Goal: Transaction & Acquisition: Purchase product/service

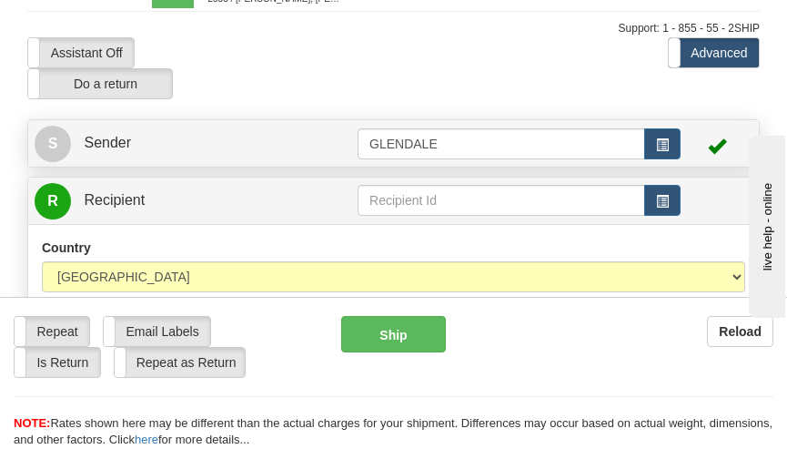
scroll to position [91, 0]
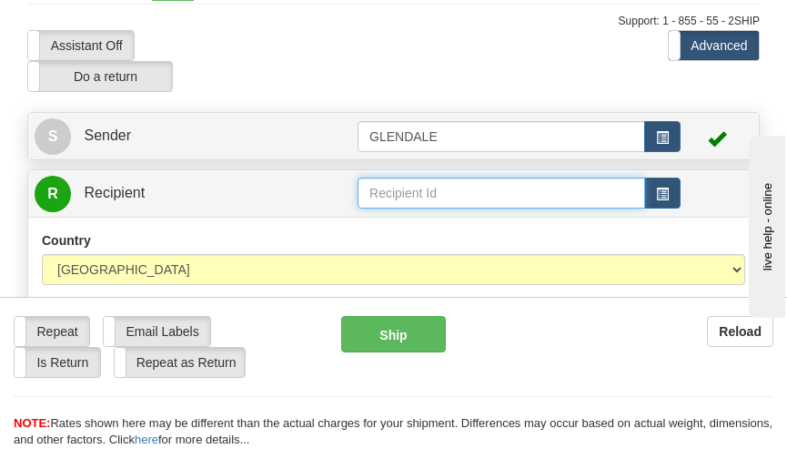
click at [416, 194] on input "text" at bounding box center [502, 192] width 288 height 31
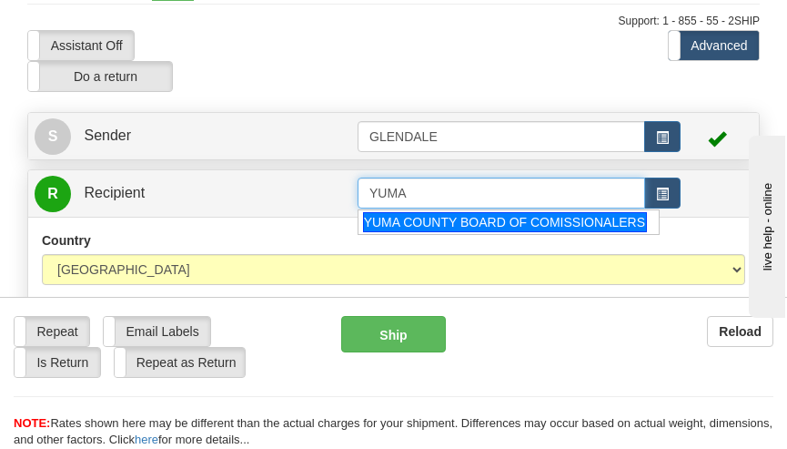
click at [419, 222] on div "YUMA COUNTY BOARD OF COMISSIONALERS" at bounding box center [505, 222] width 284 height 20
type input "YUMA COUNTY BOARD OF COMISSIONALERS"
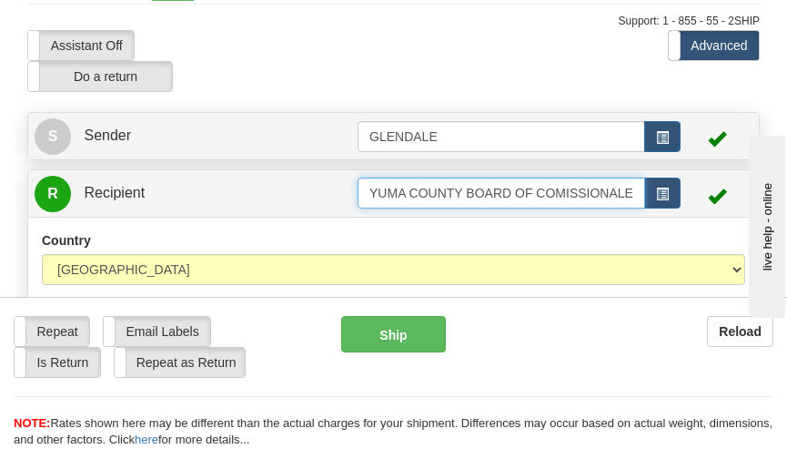
type input "0.00"
click at [625, 195] on input "YUMA COUNTY BOARD OF COMISSIONALERS" at bounding box center [502, 192] width 288 height 31
type input "YUMA COUNTY BOARD OF COMISSIONERS"
drag, startPoint x: 380, startPoint y: 196, endPoint x: 649, endPoint y: 192, distance: 268.5
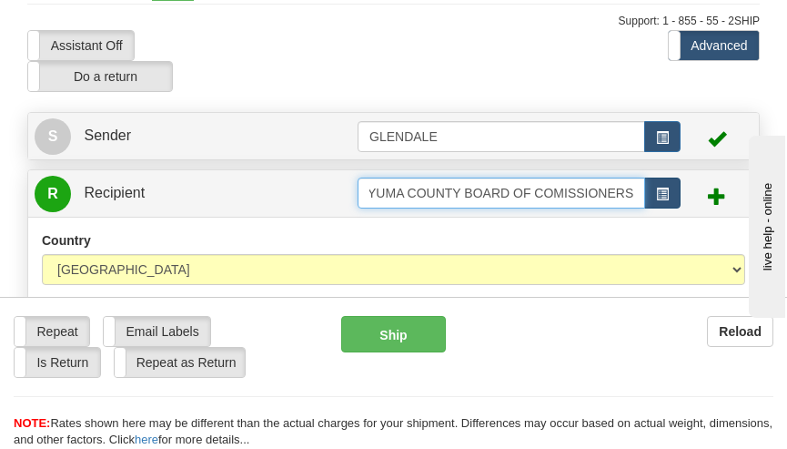
click at [649, 192] on div "YUMA COUNTY BOARD OF COMISSIONERS" at bounding box center [519, 192] width 323 height 31
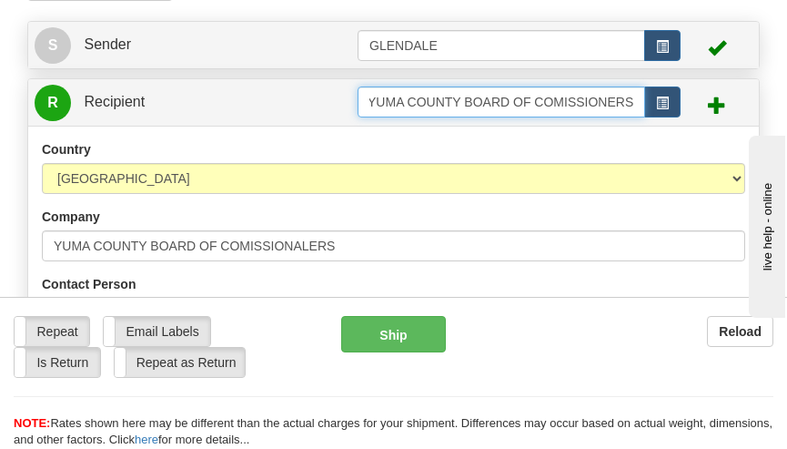
drag, startPoint x: 363, startPoint y: 106, endPoint x: 645, endPoint y: 97, distance: 282.3
click at [645, 97] on input "YUMA COUNTY BOARD OF COMISSIONERS" at bounding box center [502, 101] width 288 height 31
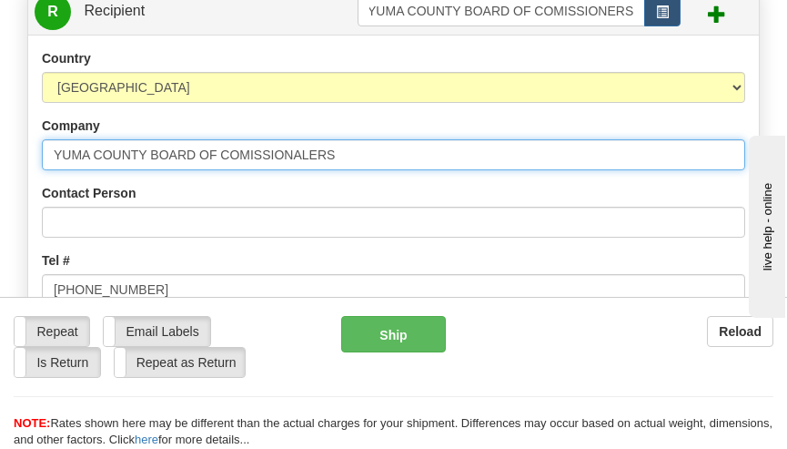
scroll to position [0, 0]
click at [248, 152] on input "YUMA COUNTY BOARD OF COMISSIONALERS" at bounding box center [393, 154] width 703 height 31
drag, startPoint x: 365, startPoint y: 155, endPoint x: -1, endPoint y: 177, distance: 366.5
paste input "text"
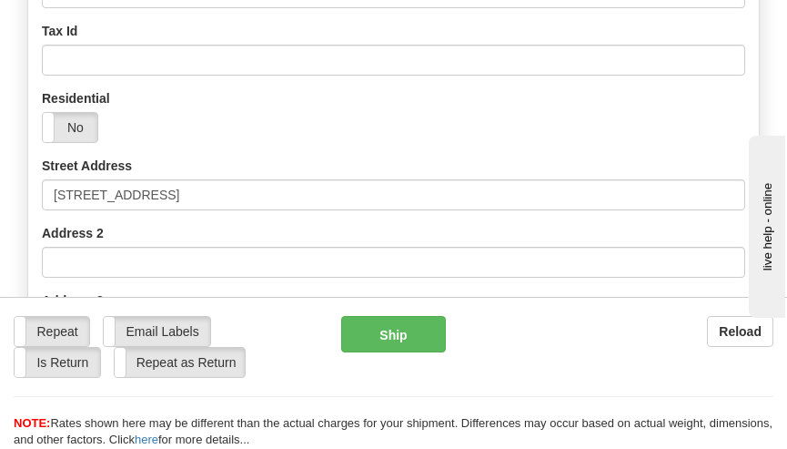
scroll to position [728, 0]
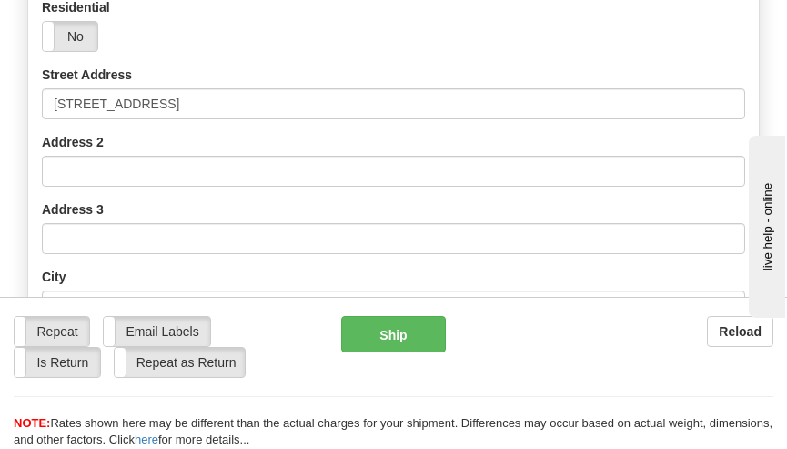
type input "YUMA COUNTY BOARD OF COMISSIONERS"
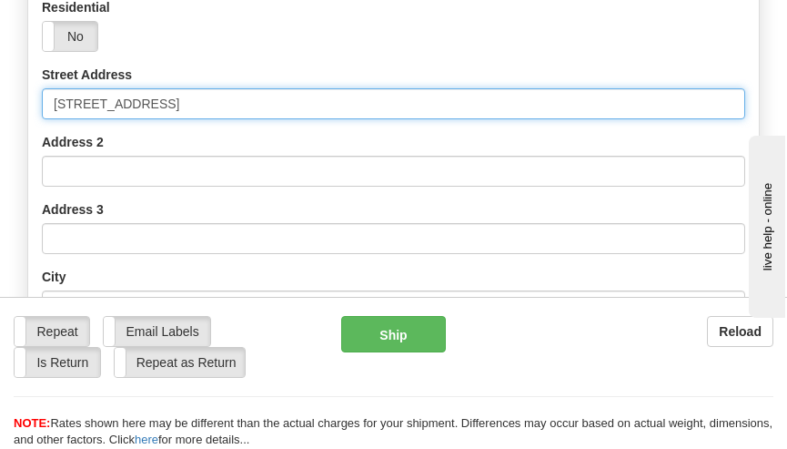
click at [200, 110] on input "[STREET_ADDRESS]" at bounding box center [393, 103] width 703 height 31
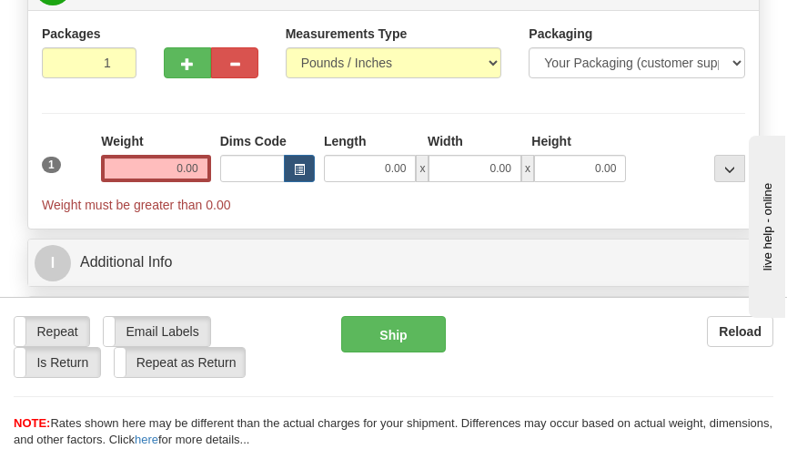
scroll to position [1456, 0]
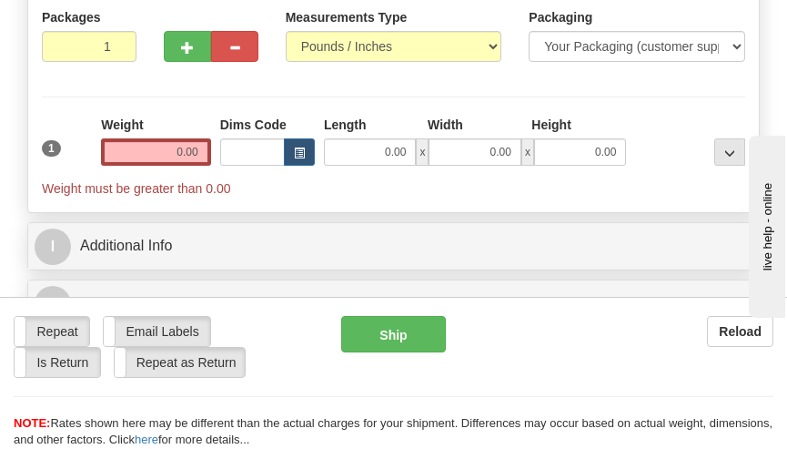
type input "[STREET_ADDRESS]"
click at [196, 154] on input "0.00" at bounding box center [155, 151] width 109 height 27
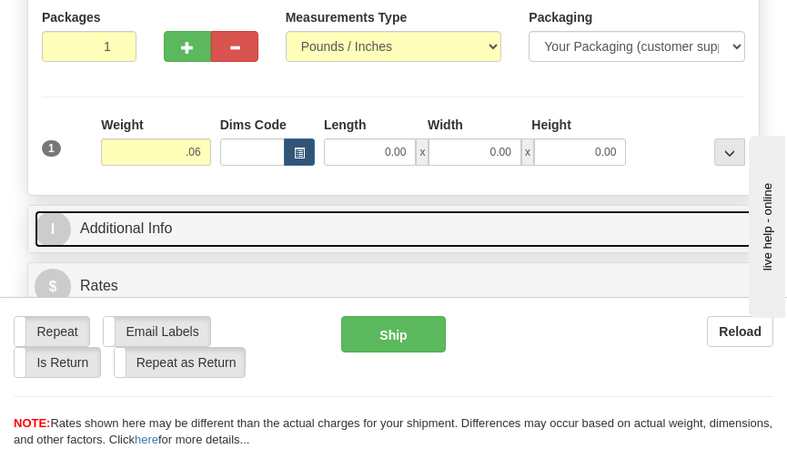
type input "0.06"
click at [315, 213] on link "I Additional Info" at bounding box center [394, 228] width 718 height 37
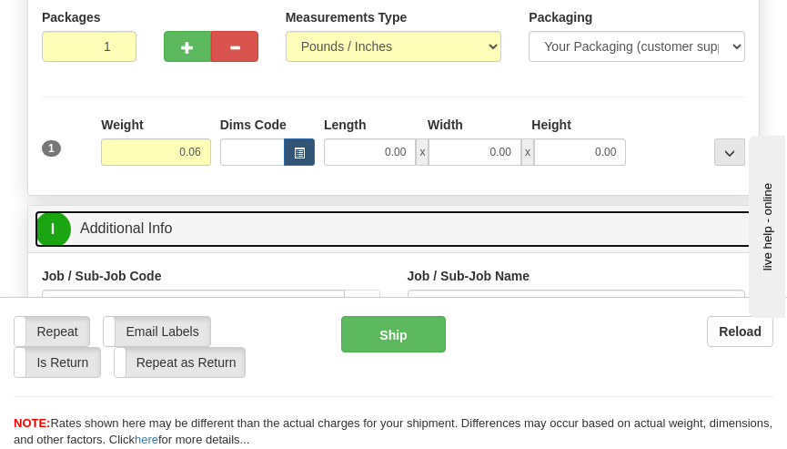
scroll to position [1638, 0]
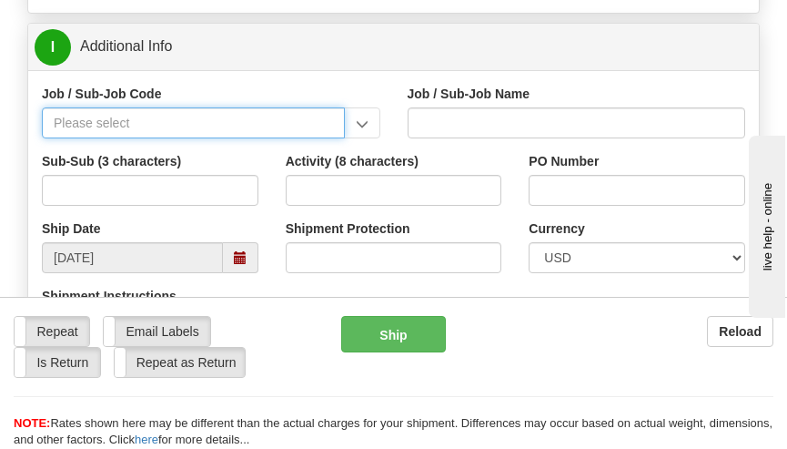
click at [105, 120] on input "Job / Sub-Job Code" at bounding box center [193, 122] width 303 height 31
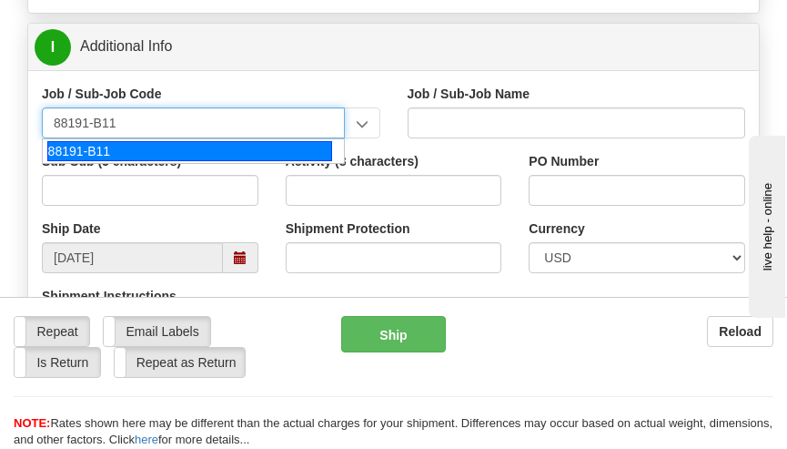
type input "88191-B11"
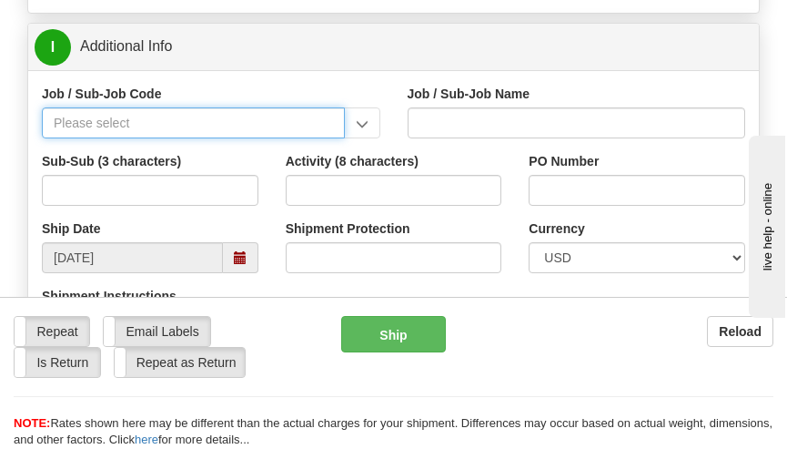
click at [233, 130] on input "Job / Sub-Job Code" at bounding box center [193, 122] width 303 height 31
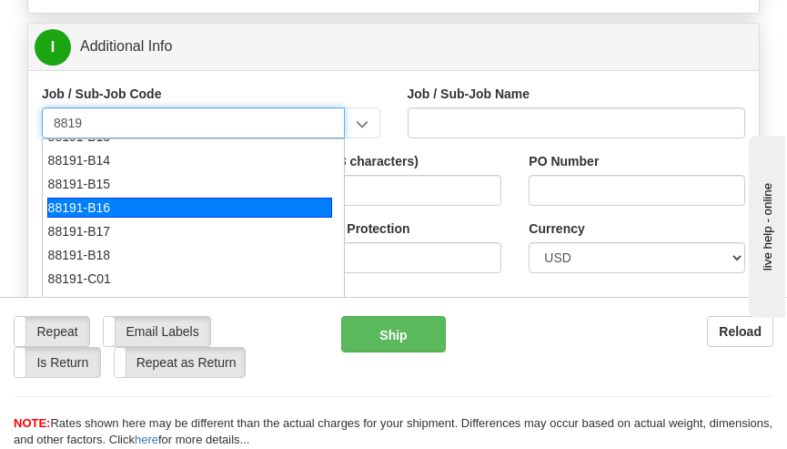
scroll to position [728, 0]
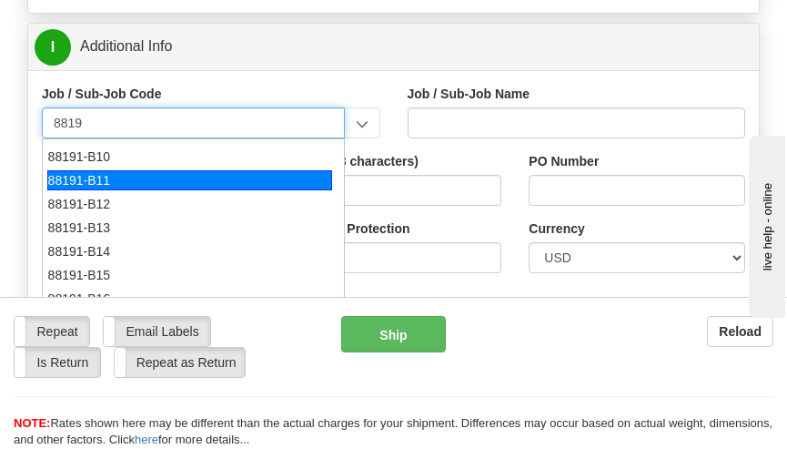
click at [74, 182] on div "88191-B11" at bounding box center [189, 180] width 285 height 20
type input "88191-B11"
type input "SOUTH SPUR SOLAR - PERMIT / ENVIRONMENTAL-UTILITI"
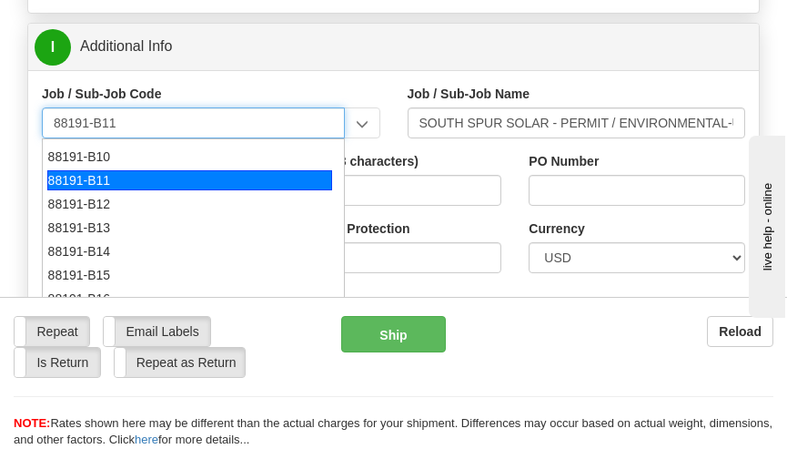
type input "88191-B11"
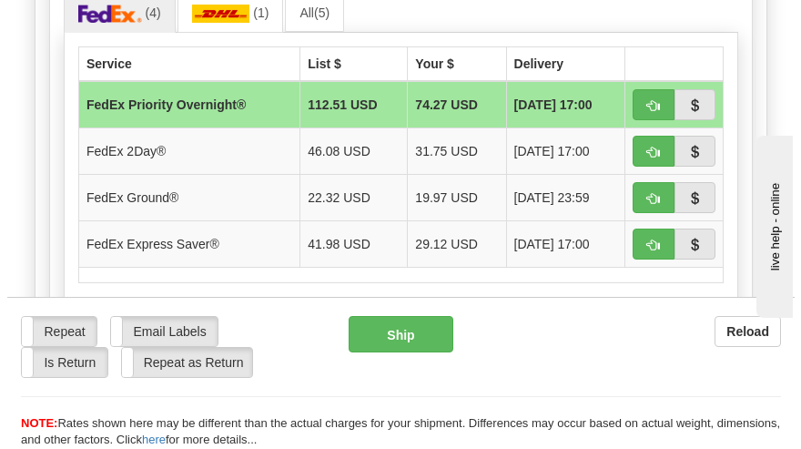
scroll to position [2184, 0]
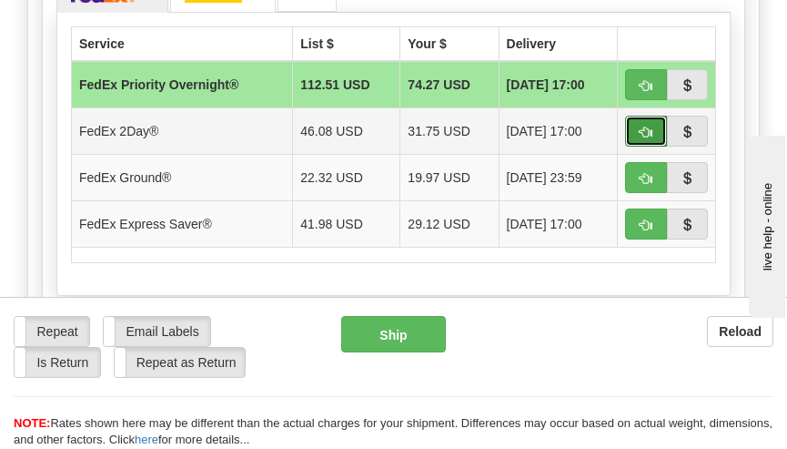
click at [642, 134] on span "button" at bounding box center [646, 133] width 13 height 12
type input "03"
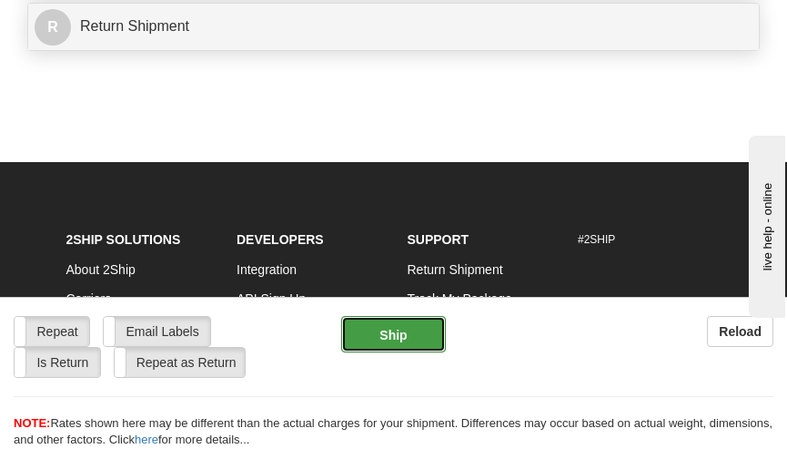
click at [394, 334] on button "Ship" at bounding box center [393, 334] width 104 height 36
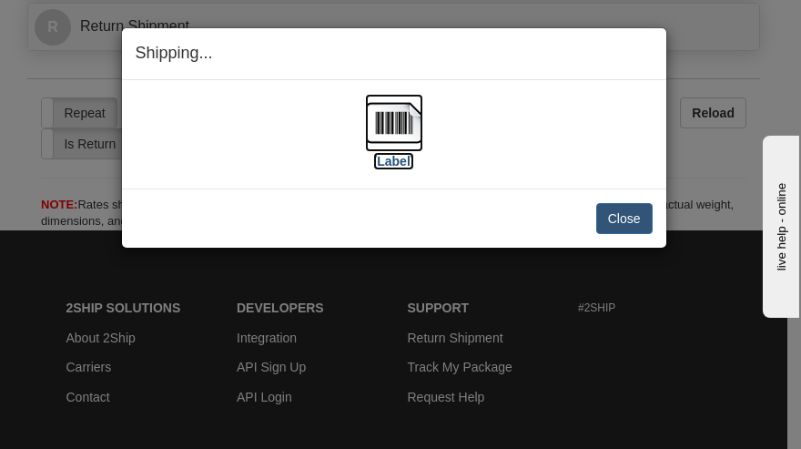
click at [386, 129] on img at bounding box center [394, 123] width 58 height 58
click at [630, 210] on button "Close" at bounding box center [624, 218] width 56 height 31
